Goal: Task Accomplishment & Management: Manage account settings

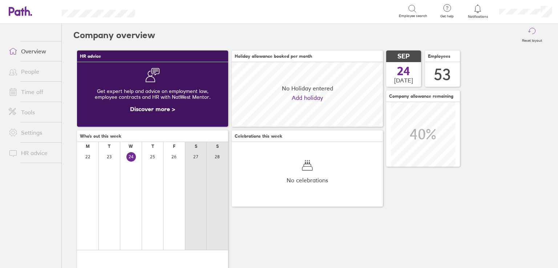
scroll to position [64, 151]
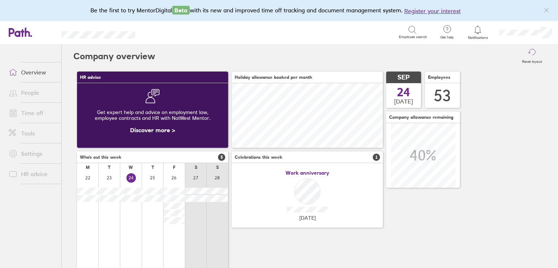
click at [30, 95] on link "People" at bounding box center [32, 92] width 58 height 15
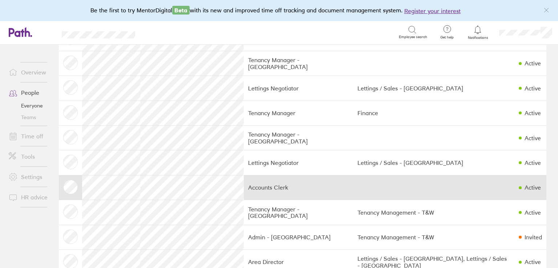
scroll to position [611, 0]
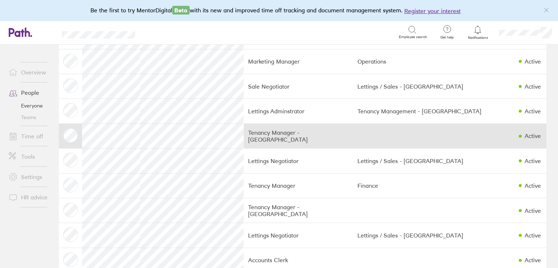
click at [264, 133] on td "Tenancy Manager - [GEOGRAPHIC_DATA]" at bounding box center [298, 135] width 109 height 25
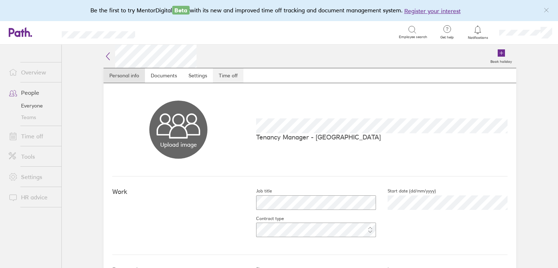
click at [224, 78] on link "Time off" at bounding box center [228, 75] width 30 height 15
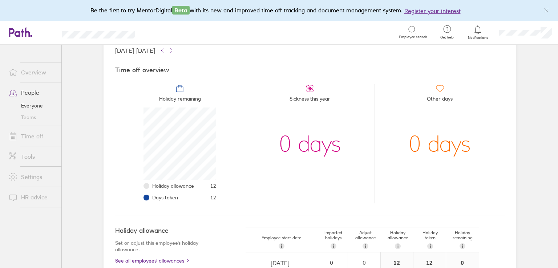
scroll to position [109, 0]
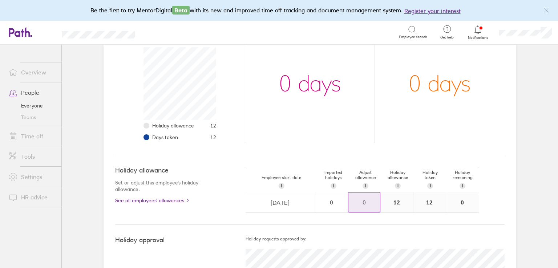
click at [366, 196] on div "0" at bounding box center [364, 202] width 32 height 20
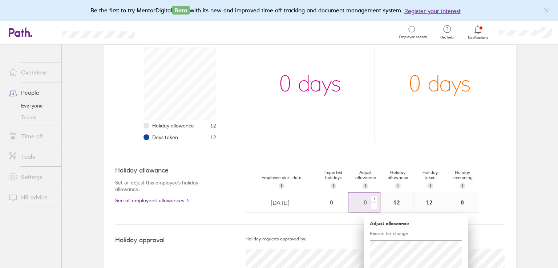
click at [371, 199] on div "+" at bounding box center [374, 199] width 6 height 6
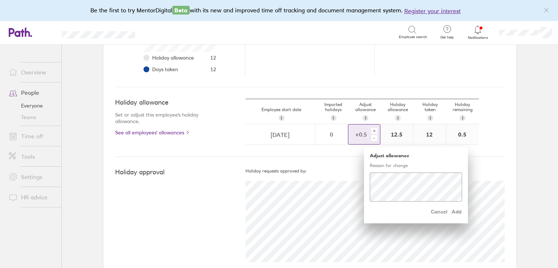
scroll to position [181, 0]
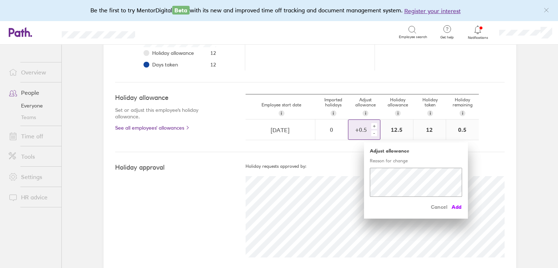
click at [455, 207] on span "Add" at bounding box center [456, 207] width 12 height 12
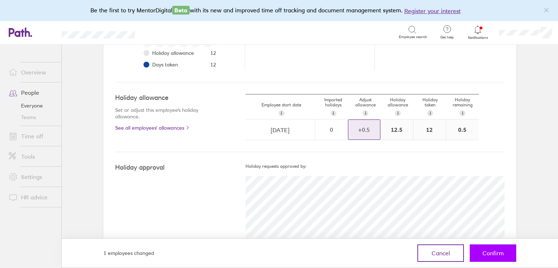
click at [497, 250] on span "Confirm" at bounding box center [492, 253] width 21 height 7
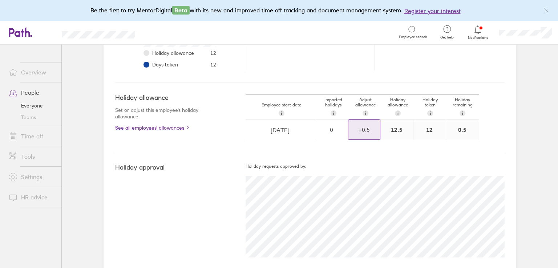
click at [34, 134] on link "Time off" at bounding box center [32, 136] width 58 height 15
